Goal: Information Seeking & Learning: Check status

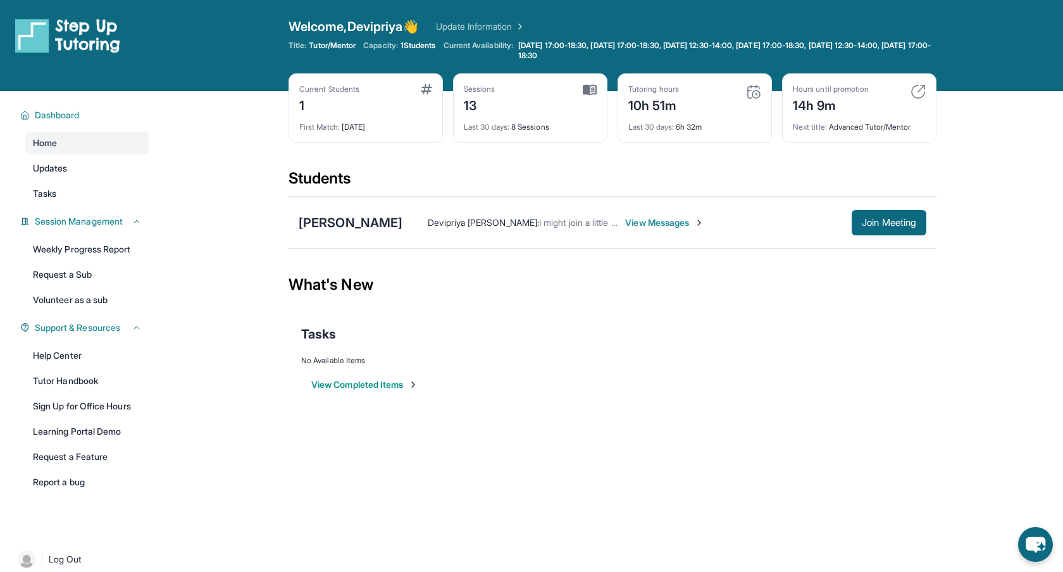
click at [675, 171] on div "Students" at bounding box center [613, 182] width 648 height 28
click at [651, 224] on span "View Messages" at bounding box center [664, 222] width 79 height 13
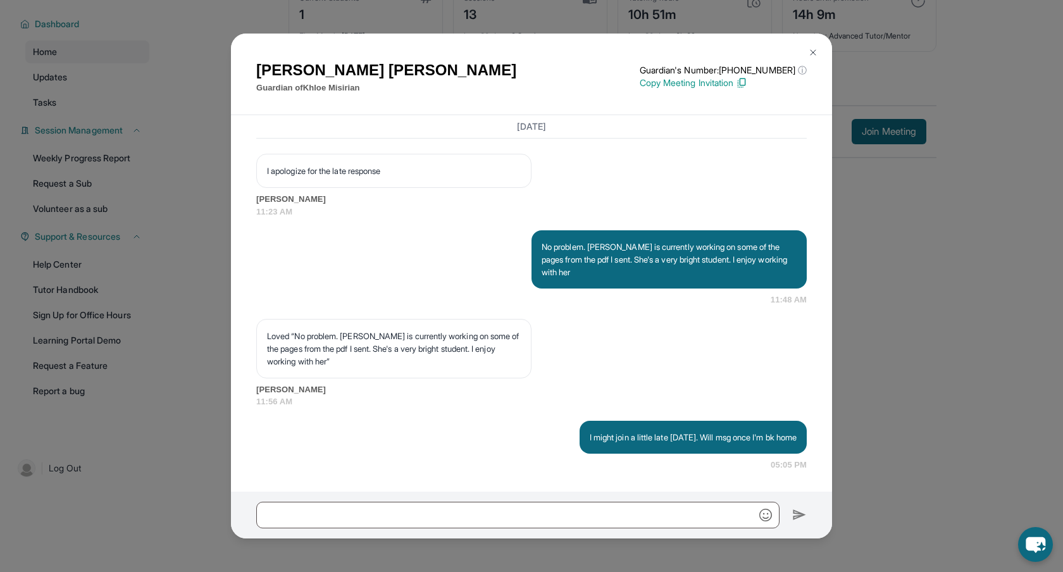
scroll to position [14580, 0]
click at [706, 185] on div "I apologize for the late response [PERSON_NAME] 11:23 AM" at bounding box center [531, 186] width 551 height 64
click at [813, 55] on img at bounding box center [813, 52] width 10 height 10
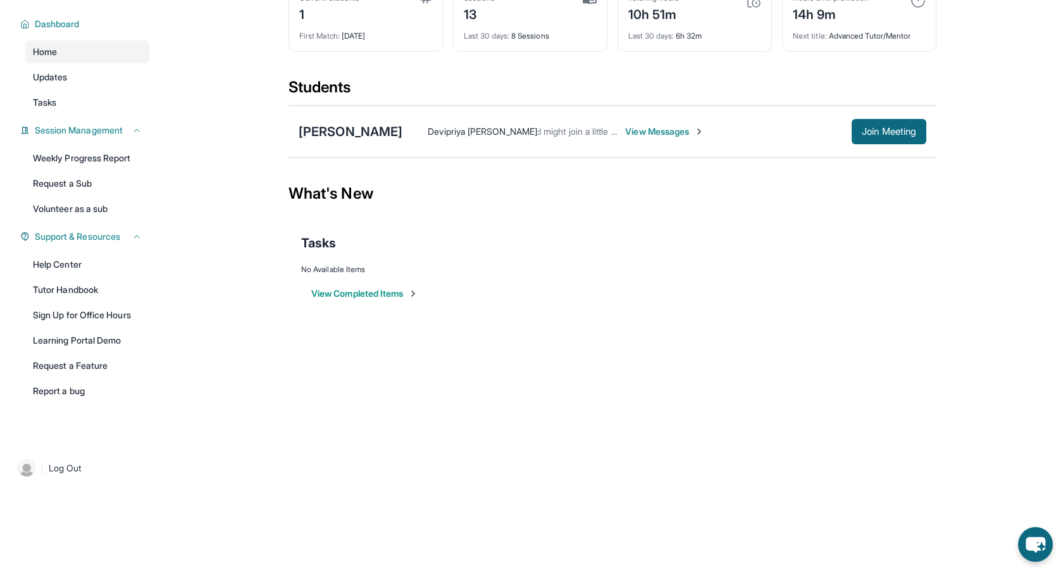
click at [801, 294] on div "View Completed Items" at bounding box center [612, 294] width 623 height 38
click at [665, 279] on div "View Completed Items" at bounding box center [612, 294] width 623 height 38
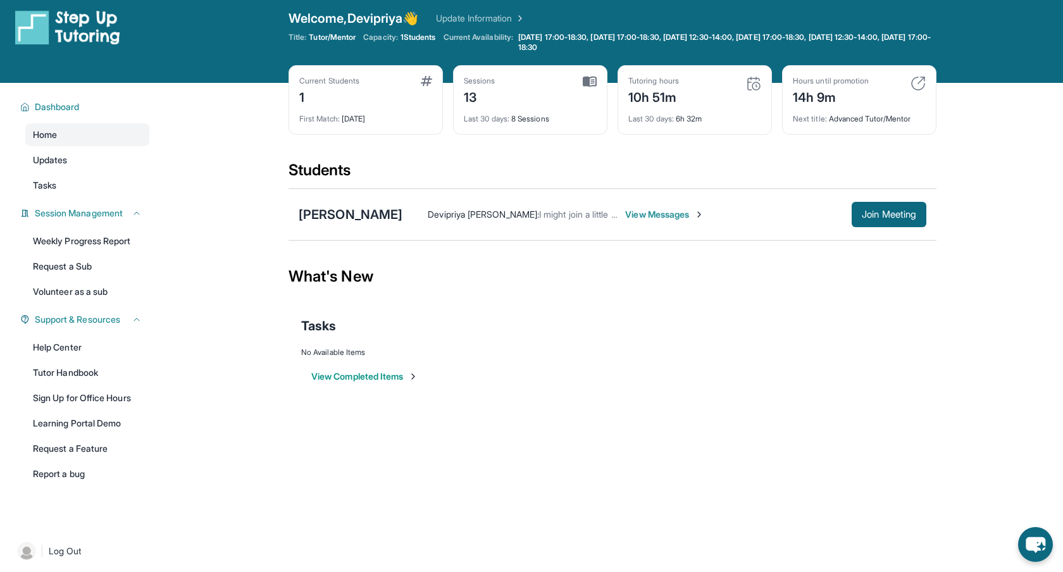
scroll to position [0, 0]
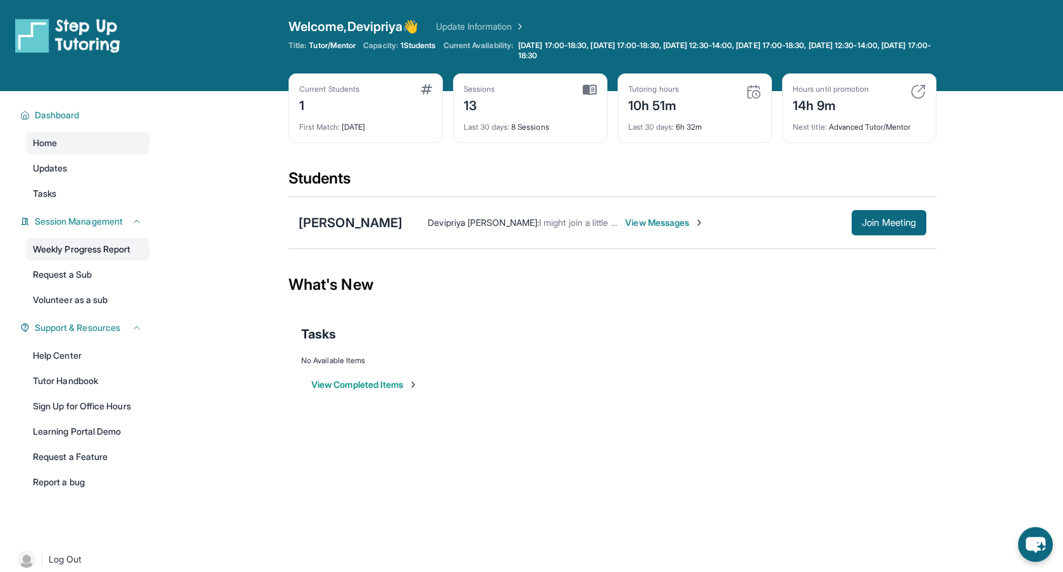
click at [61, 252] on link "Weekly Progress Report" at bounding box center [87, 249] width 124 height 23
click at [488, 98] on div "13" at bounding box center [480, 104] width 32 height 20
click at [701, 111] on div "Tutoring hours 10h 51m" at bounding box center [694, 99] width 133 height 30
click at [818, 108] on div "14h 9m" at bounding box center [831, 104] width 76 height 20
click at [856, 88] on div "Hours until promotion" at bounding box center [831, 89] width 76 height 10
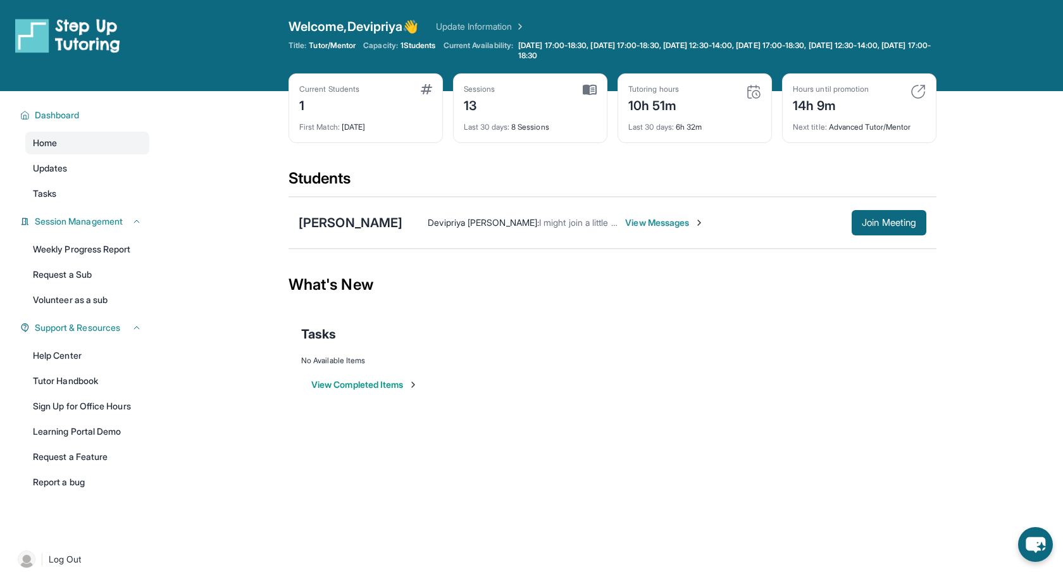
click at [859, 127] on div "Next title : Advanced Tutor/Mentor" at bounding box center [859, 124] width 133 height 18
click at [911, 130] on div "Next title : Advanced Tutor/Mentor" at bounding box center [859, 124] width 133 height 18
click at [994, 136] on main "Current Students 1 First Match : [DATE] Sessions 13 Last 30 days : 8 Sessions T…" at bounding box center [612, 256] width 901 height 330
click at [917, 94] on img at bounding box center [918, 91] width 15 height 15
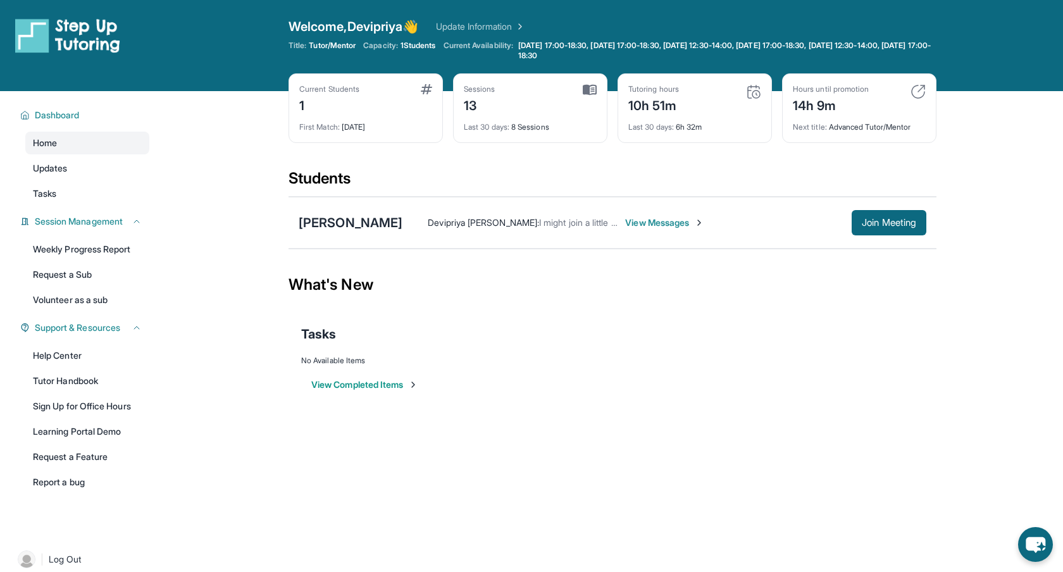
click at [998, 189] on main "Current Students 1 First Match : [DATE] Sessions 13 Last 30 days : 8 Sessions T…" at bounding box center [612, 256] width 901 height 330
click at [610, 33] on div "Welcome, Devipriya 👋 Update Information" at bounding box center [613, 27] width 648 height 18
click at [416, 48] on span "1 Students" at bounding box center [418, 46] width 35 height 10
click at [244, 202] on main "Current Students 1 First Match : [DATE] Sessions 13 Last 30 days : 8 Sessions T…" at bounding box center [612, 256] width 901 height 330
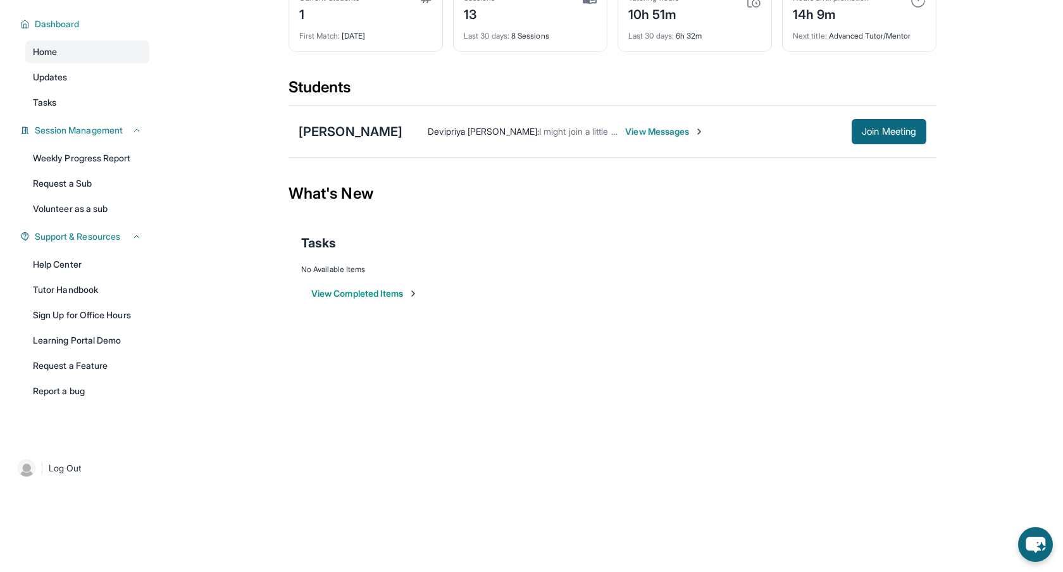
scroll to position [70, 0]
